Goal: Task Accomplishment & Management: Manage account settings

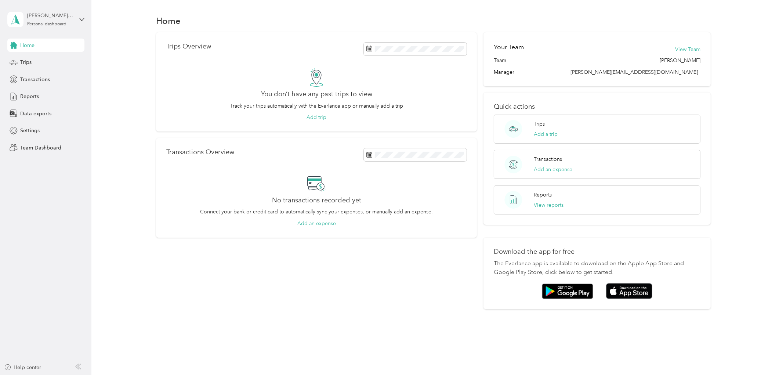
click at [77, 18] on div "susan_e_ruckstaetter@whirlpool.com Personal dashboard" at bounding box center [45, 20] width 77 height 26
click at [87, 66] on div "Team dashboard Personal dashboard Log out" at bounding box center [105, 75] width 186 height 46
click at [78, 19] on div "susan_e_ruckstaetter@whirlpool.com Personal dashboard" at bounding box center [45, 20] width 77 height 26
click at [77, 59] on div "Team dashboard" at bounding box center [105, 60] width 186 height 13
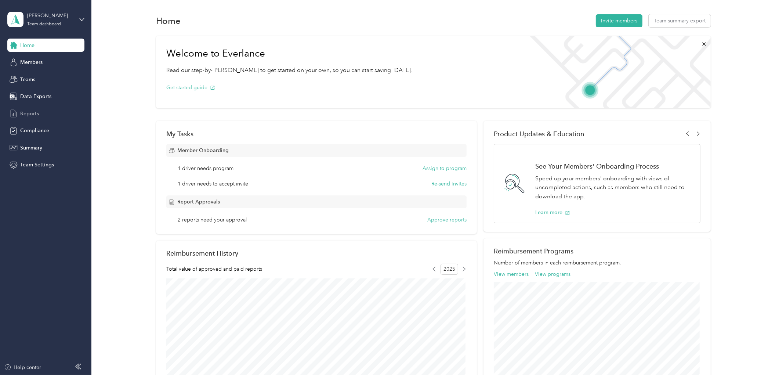
click at [56, 116] on div "Reports" at bounding box center [45, 113] width 77 height 13
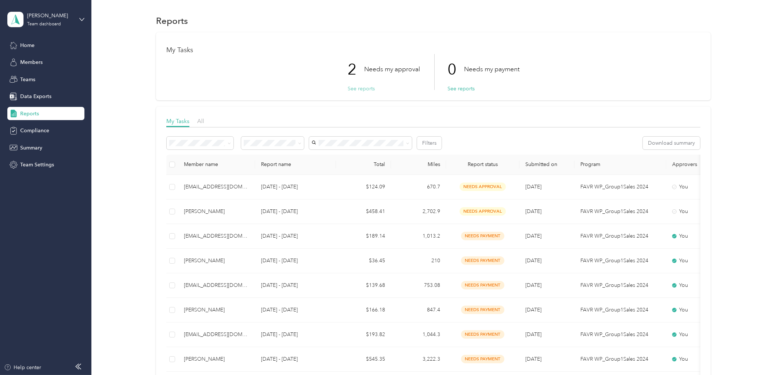
click at [363, 86] on button "See reports" at bounding box center [361, 89] width 27 height 8
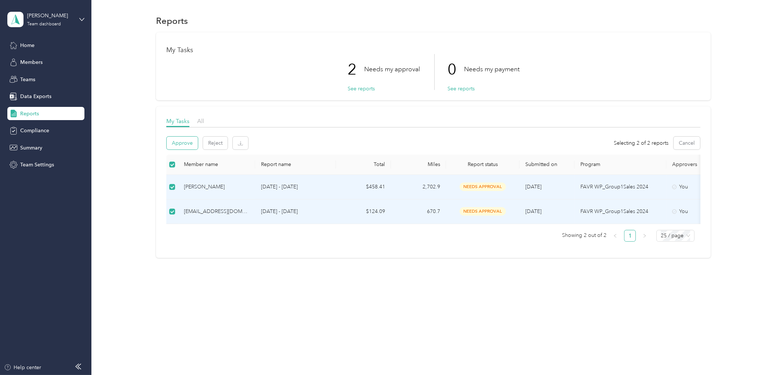
click at [178, 148] on button "Approve" at bounding box center [182, 143] width 31 height 13
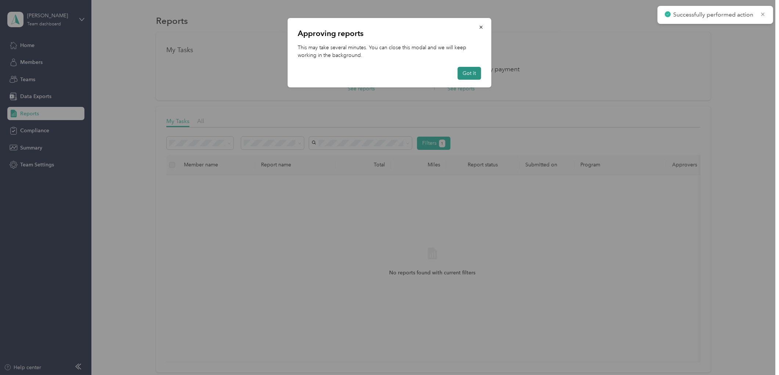
click at [468, 70] on button "Got it" at bounding box center [469, 73] width 23 height 13
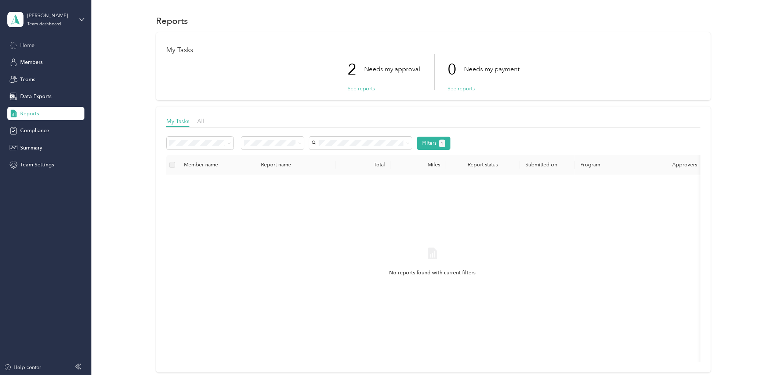
click at [50, 46] on div "Home" at bounding box center [45, 45] width 77 height 13
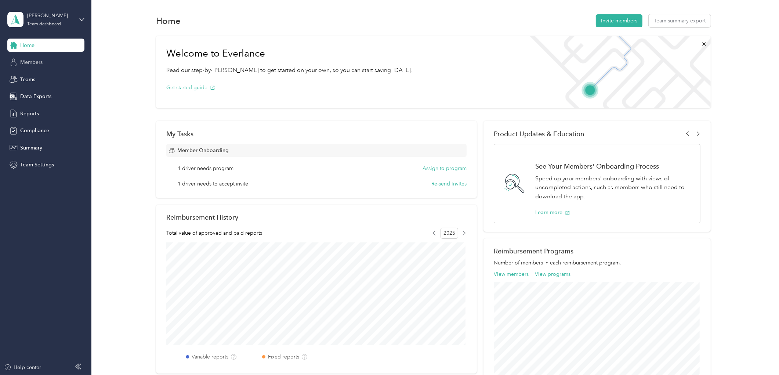
click at [65, 67] on div "Members" at bounding box center [45, 62] width 77 height 13
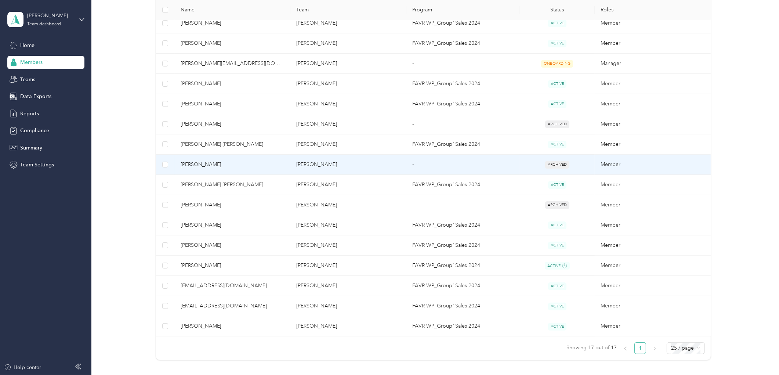
scroll to position [204, 0]
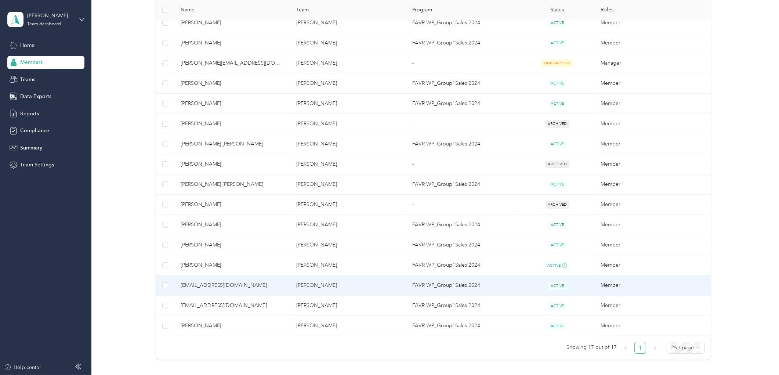
click at [225, 280] on td "[EMAIL_ADDRESS][DOMAIN_NAME]" at bounding box center [233, 285] width 116 height 20
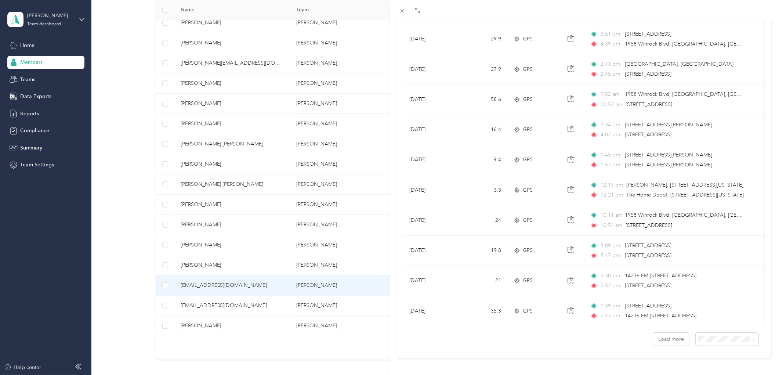
scroll to position [564, 0]
click at [735, 333] on span at bounding box center [727, 336] width 63 height 13
click at [751, 330] on span at bounding box center [727, 336] width 63 height 13
click at [753, 335] on icon at bounding box center [754, 336] width 3 height 3
click at [717, 301] on span "50 per load" at bounding box center [708, 304] width 27 height 6
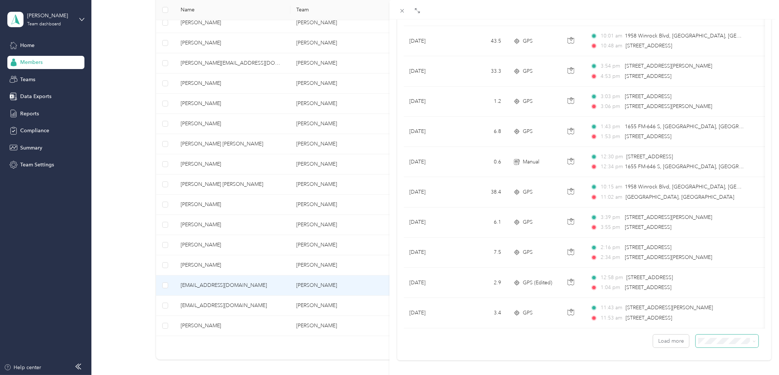
scroll to position [1320, 0]
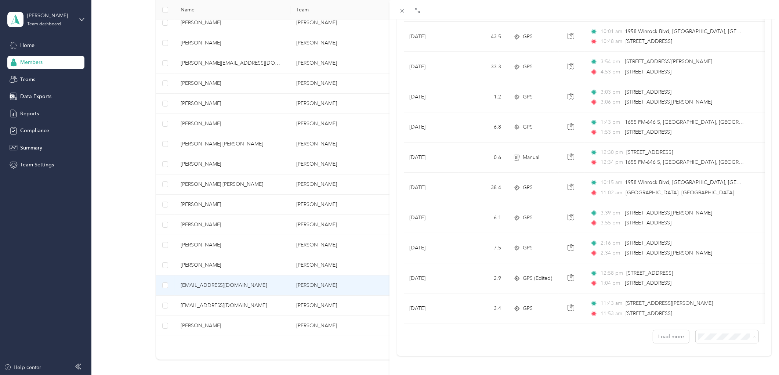
click at [713, 316] on span "100 per load" at bounding box center [710, 317] width 30 height 6
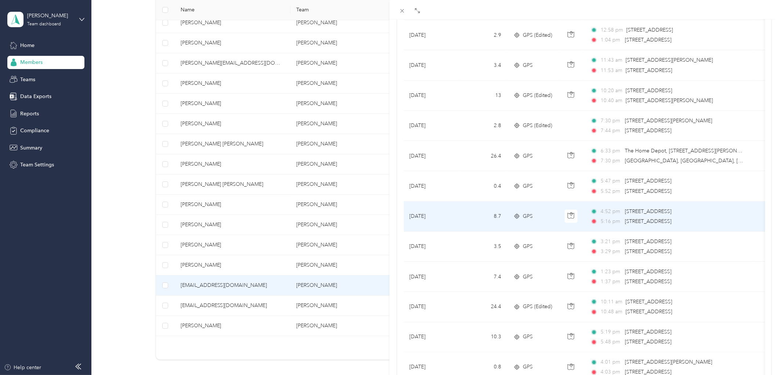
scroll to position [1591, 0]
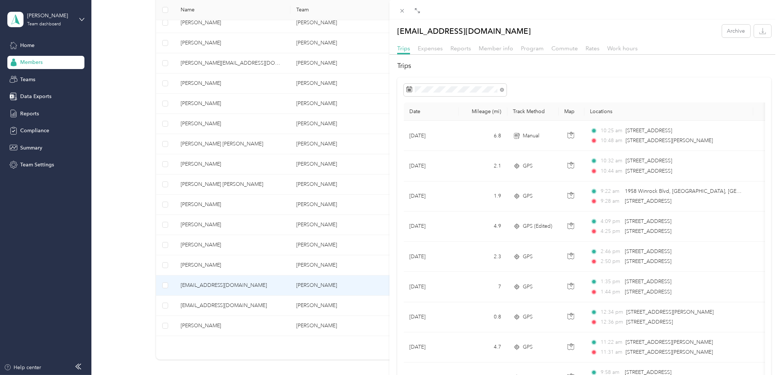
scroll to position [1591, 0]
